Goal: Task Accomplishment & Management: Manage account settings

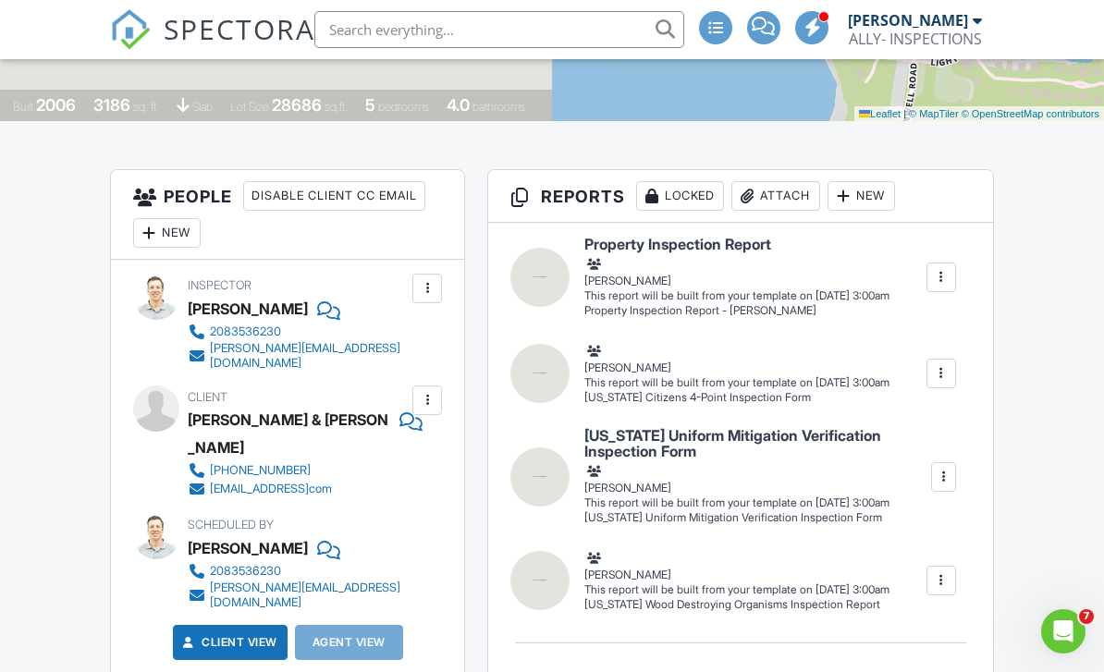
click at [424, 391] on div at bounding box center [427, 400] width 18 height 18
click at [372, 438] on li "Edit" at bounding box center [384, 457] width 94 height 46
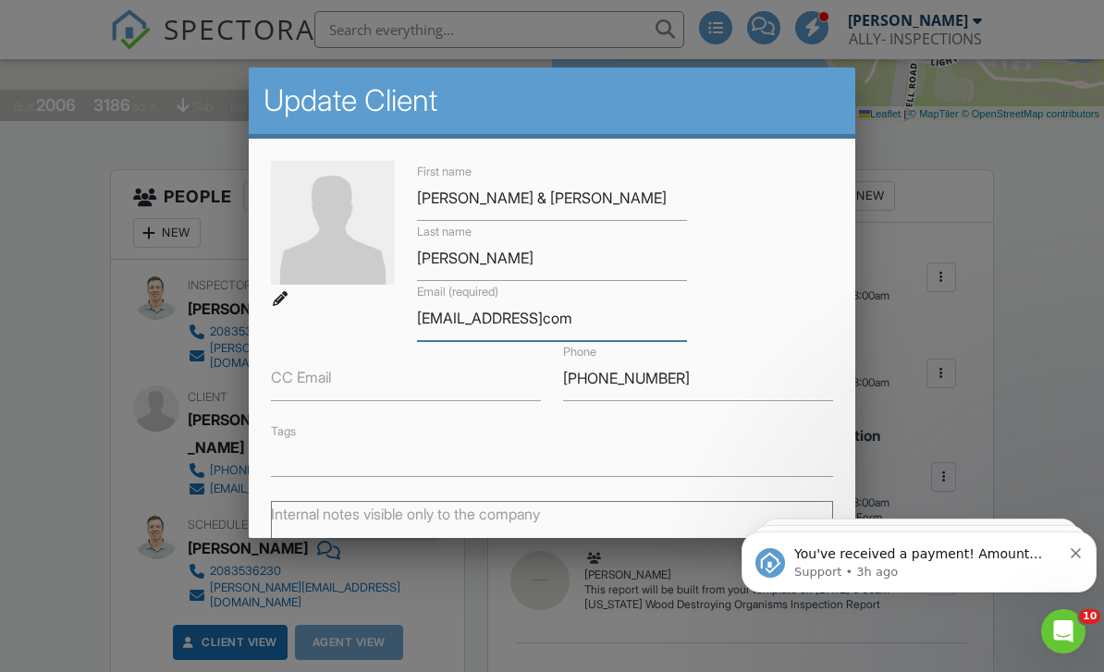
click at [532, 332] on input "[EMAIL_ADDRESS]com" at bounding box center [552, 318] width 270 height 45
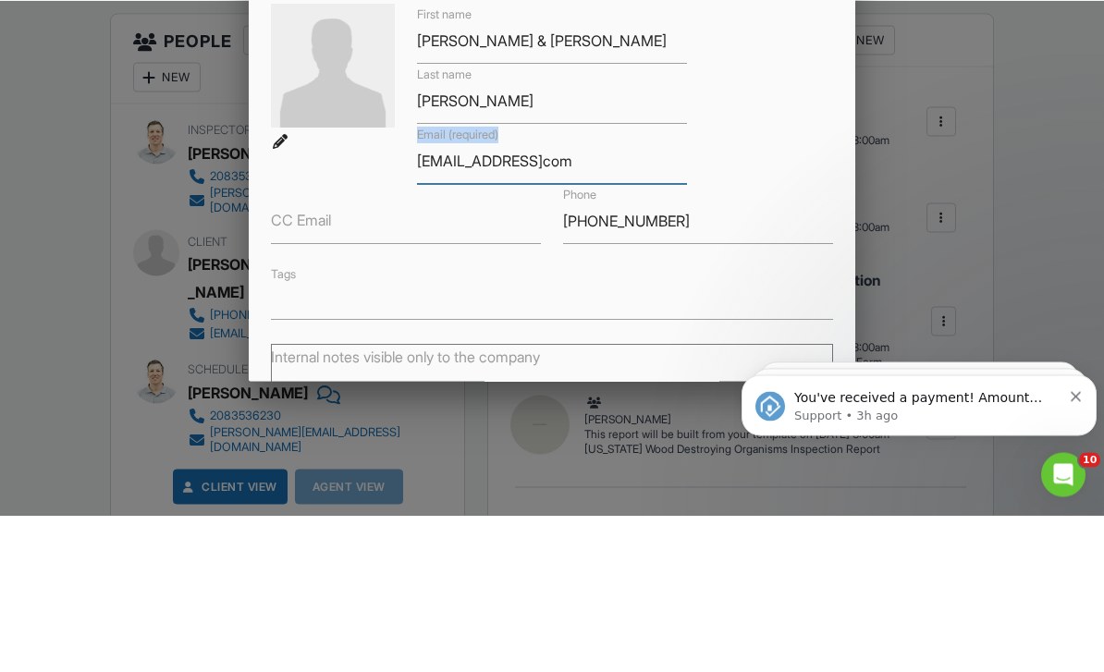
click at [537, 296] on input "[EMAIL_ADDRESS]com" at bounding box center [552, 318] width 270 height 45
click at [533, 296] on input "[EMAIL_ADDRESS]com" at bounding box center [552, 318] width 270 height 45
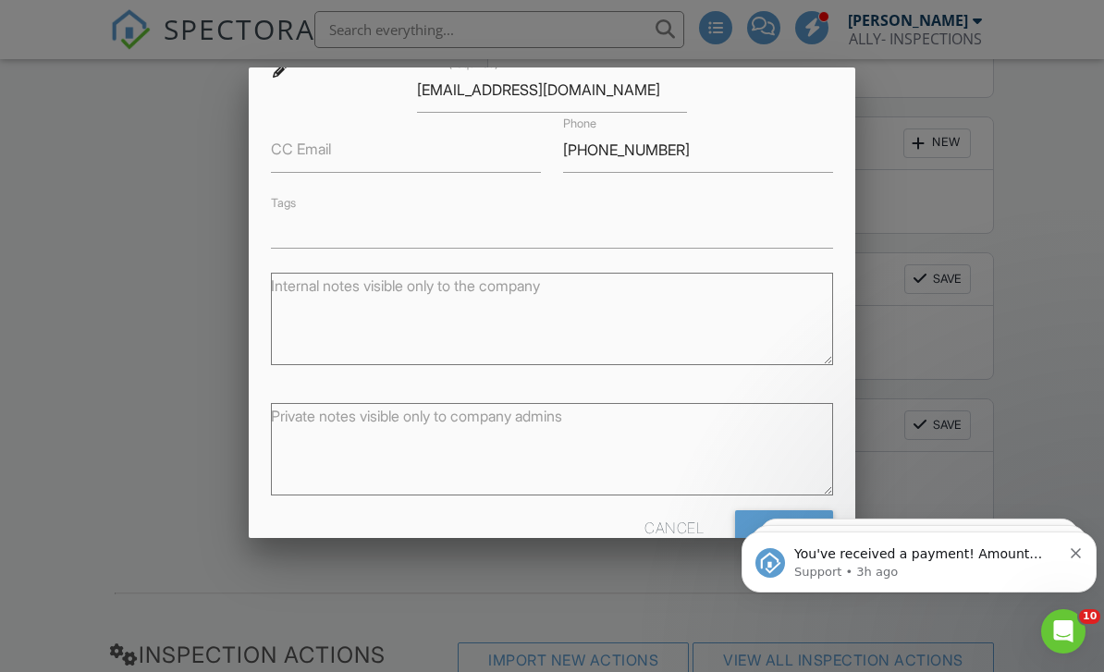
scroll to position [227, 0]
type input "[EMAIL_ADDRESS][DOMAIN_NAME]"
click at [796, 543] on input "Save" at bounding box center [784, 527] width 98 height 33
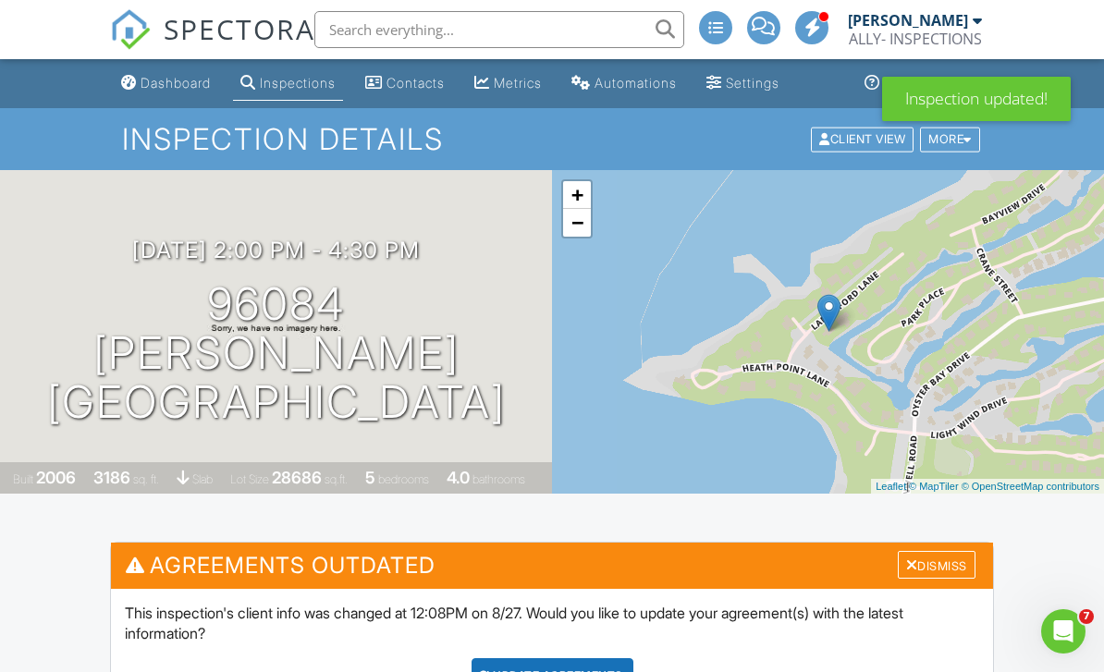
click at [943, 565] on div "Dismiss" at bounding box center [937, 565] width 78 height 29
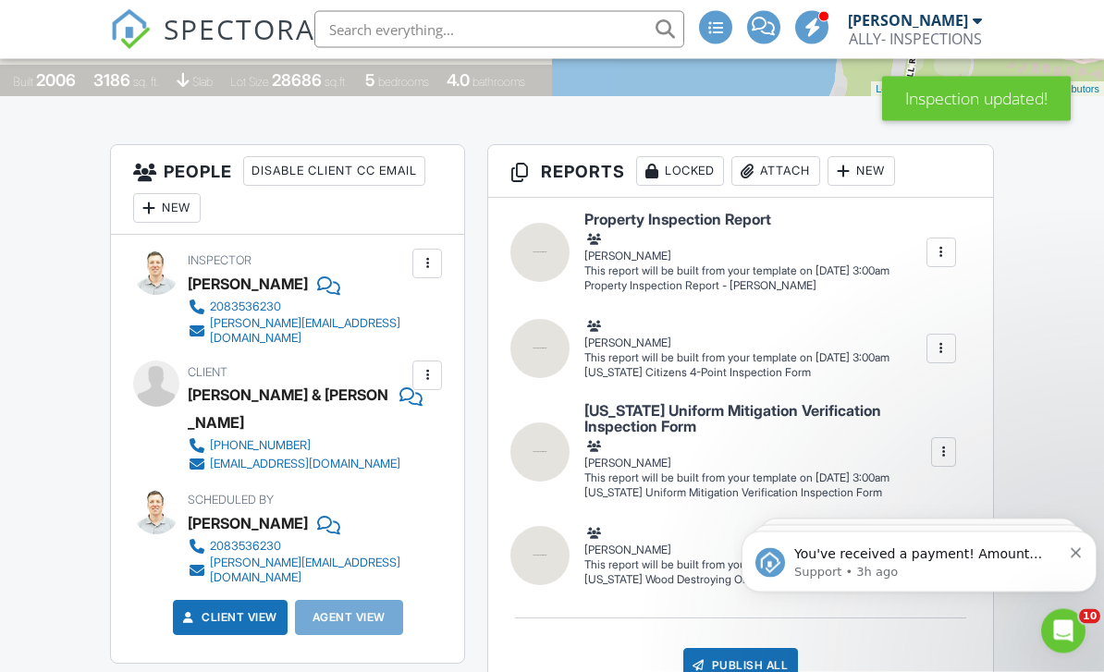
scroll to position [400, 0]
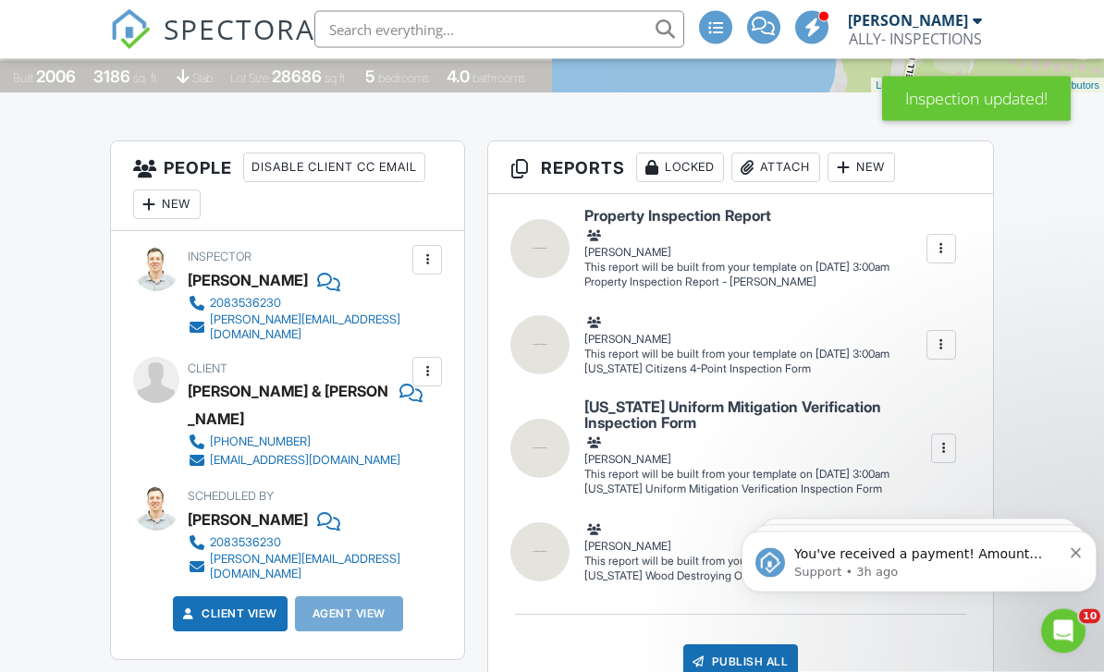
click at [1079, 559] on div "You've received a payment! Amount $545.00 Fee $15.29 Net $529.71 Transaction # …" at bounding box center [919, 561] width 327 height 37
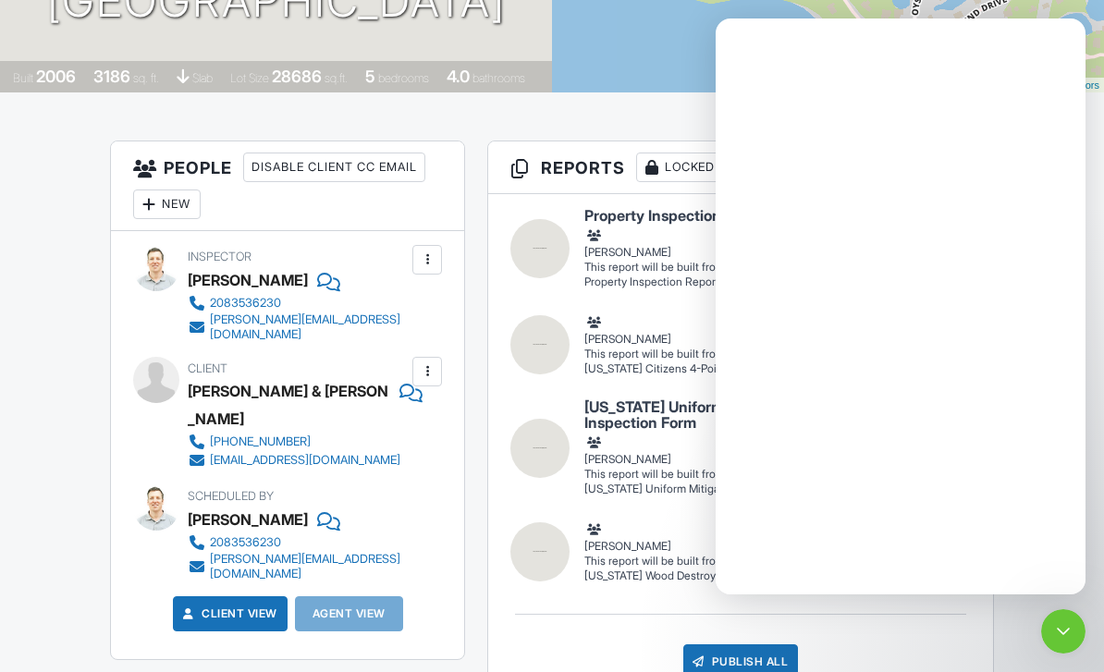
scroll to position [0, 0]
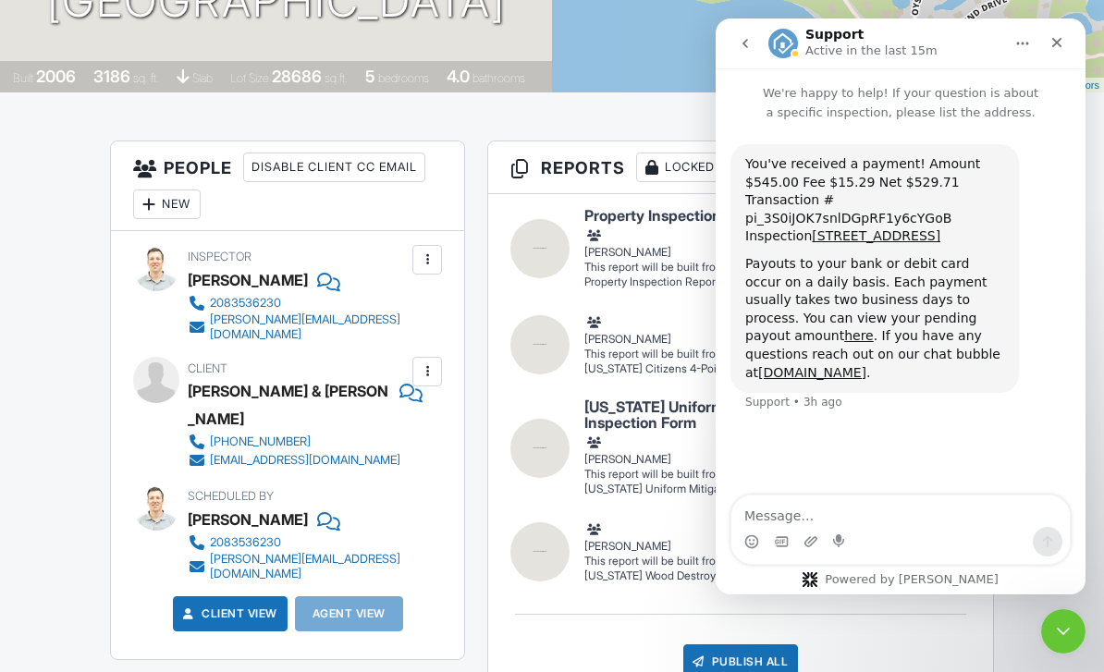
click at [1057, 43] on icon "Close" at bounding box center [1057, 43] width 10 height 10
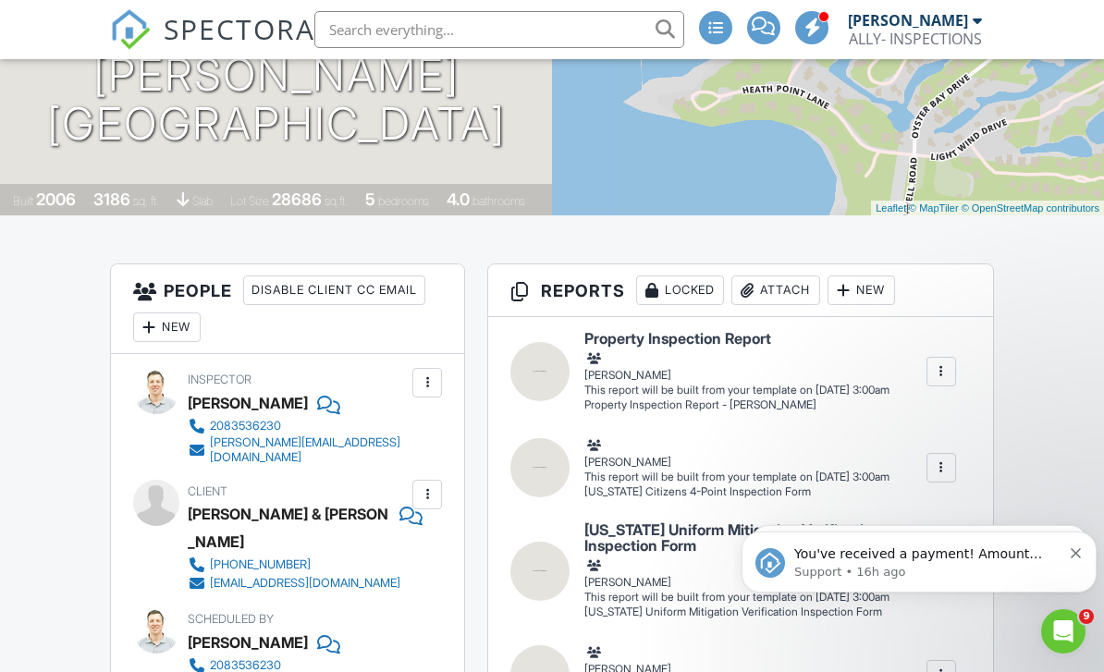
click at [1072, 552] on icon "Dismiss notification" at bounding box center [1076, 553] width 10 height 10
click at [1074, 547] on button "Dismiss notification" at bounding box center [1077, 551] width 12 height 15
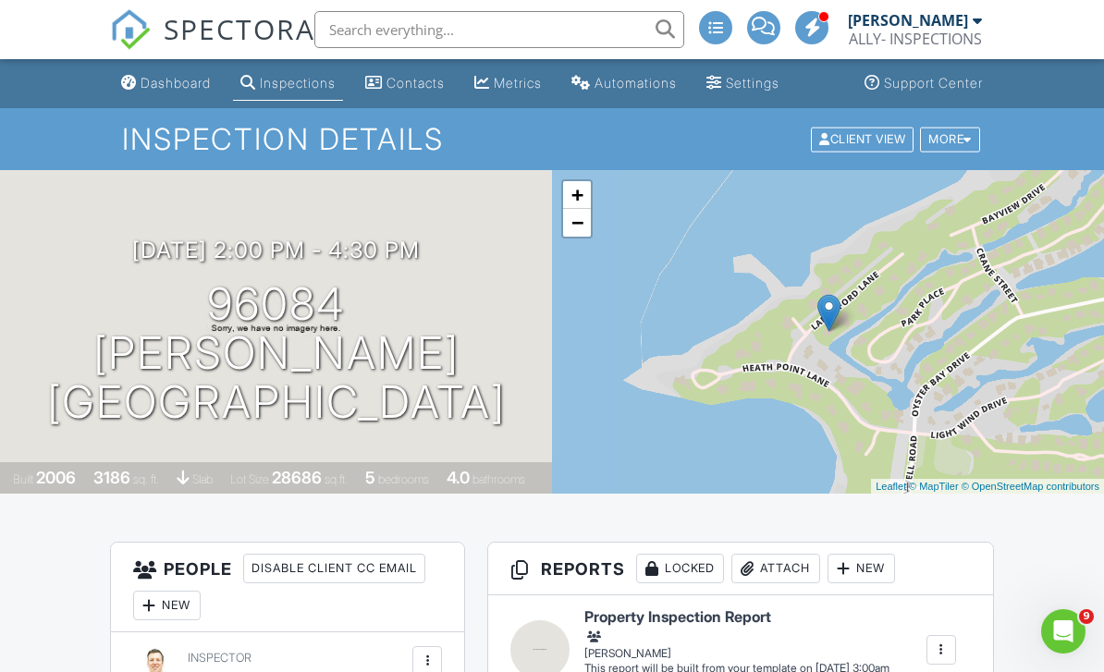
click at [164, 82] on div "Dashboard" at bounding box center [176, 83] width 70 height 16
